Goal: Task Accomplishment & Management: Manage account settings

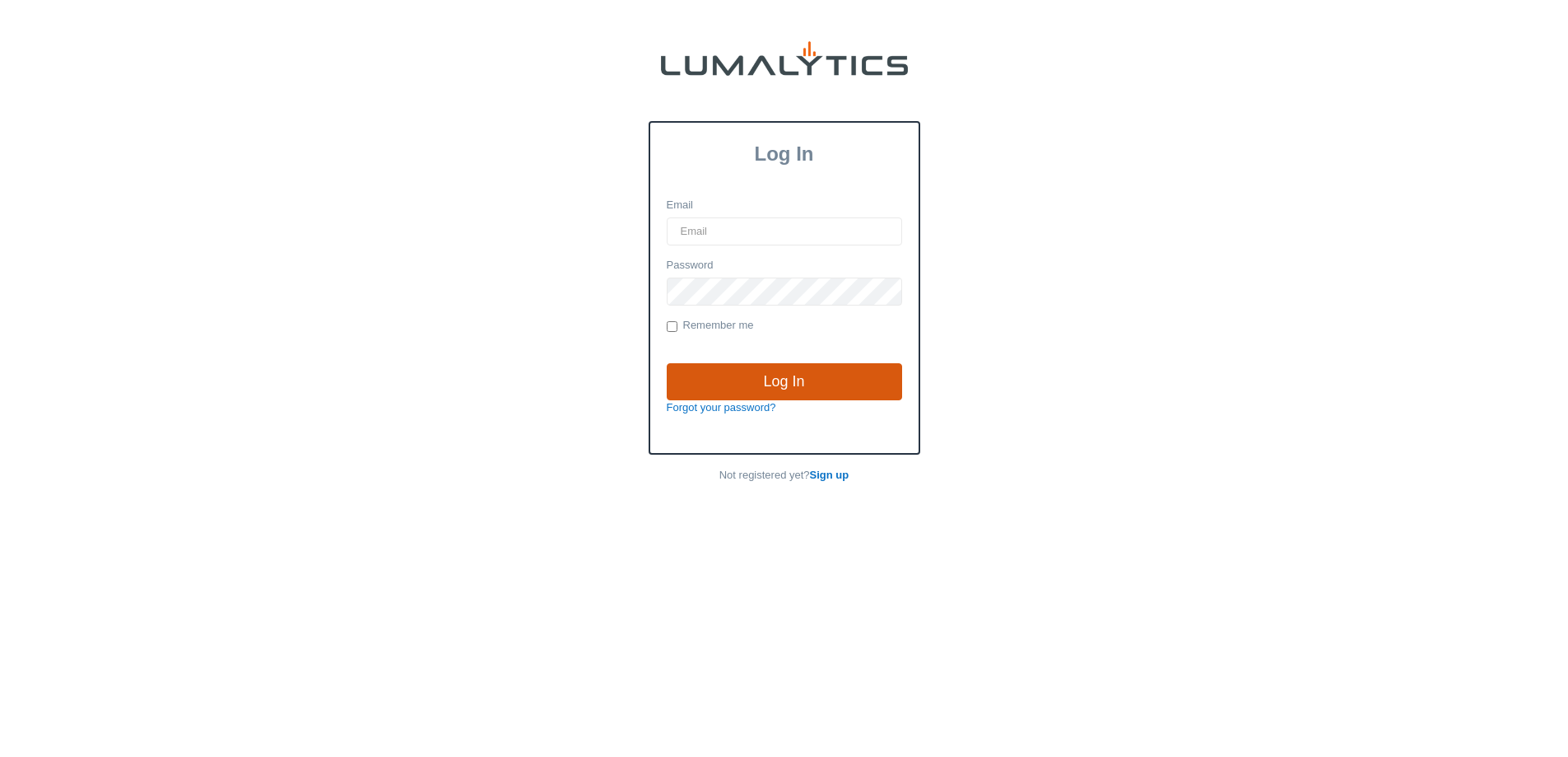
type input "[PERSON_NAME][EMAIL_ADDRESS][DOMAIN_NAME]"
click at [788, 385] on input "Log In" at bounding box center [785, 382] width 235 height 38
